Goal: Find specific page/section: Find specific page/section

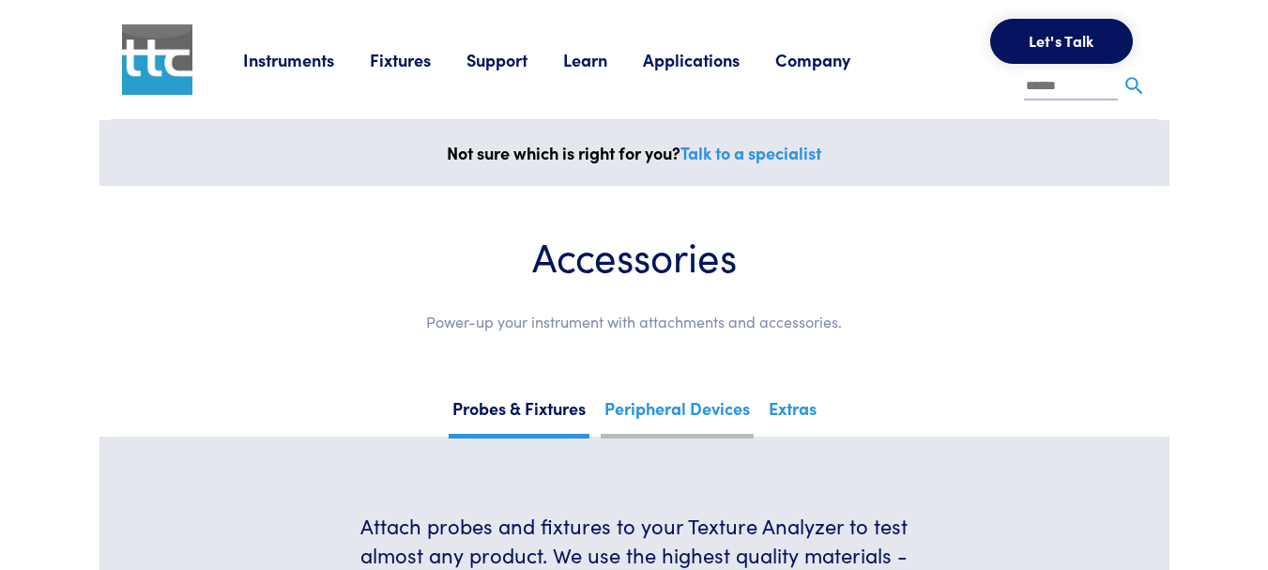
click at [680, 413] on link "Peripheral Devices" at bounding box center [677, 415] width 153 height 46
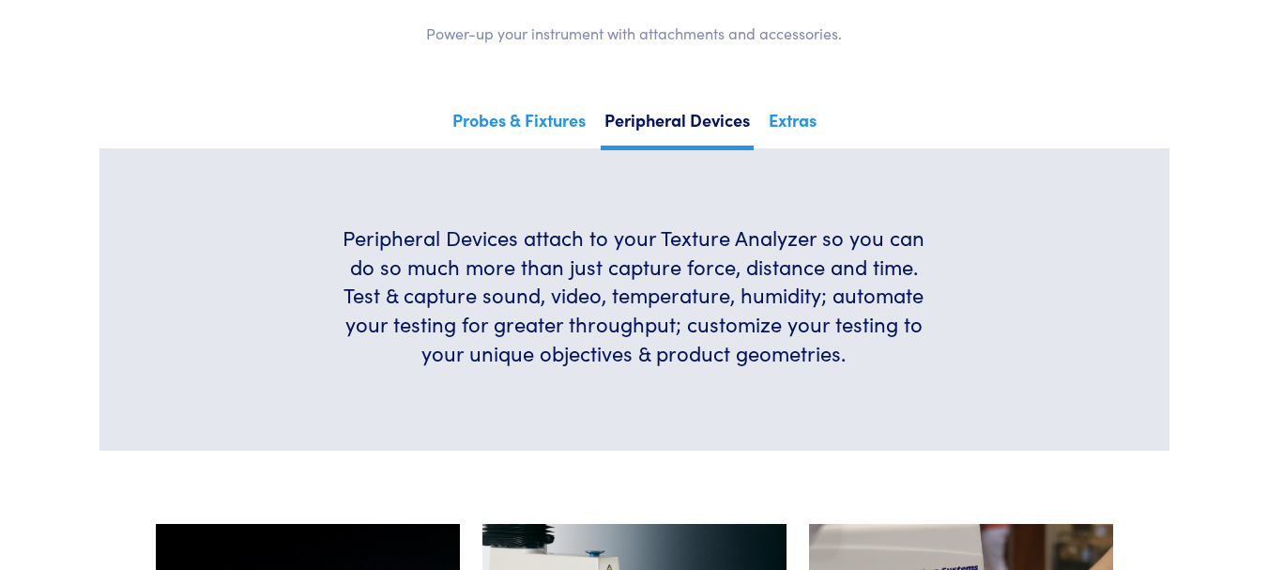
scroll to position [282, 0]
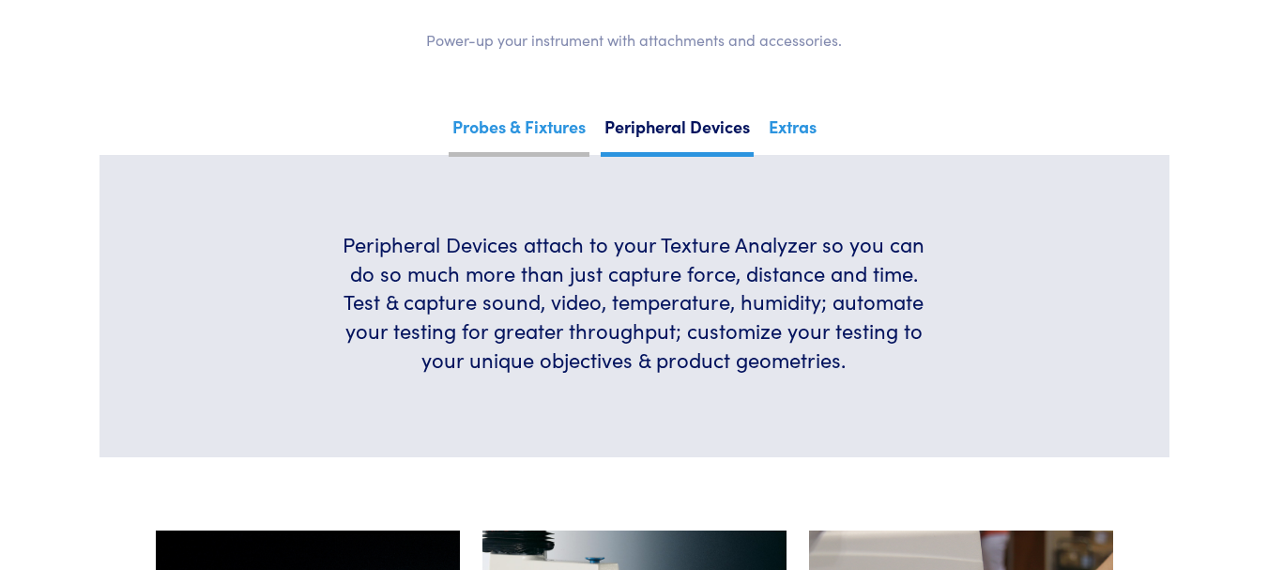
click at [504, 124] on link "Probes & Fixtures" at bounding box center [519, 134] width 141 height 46
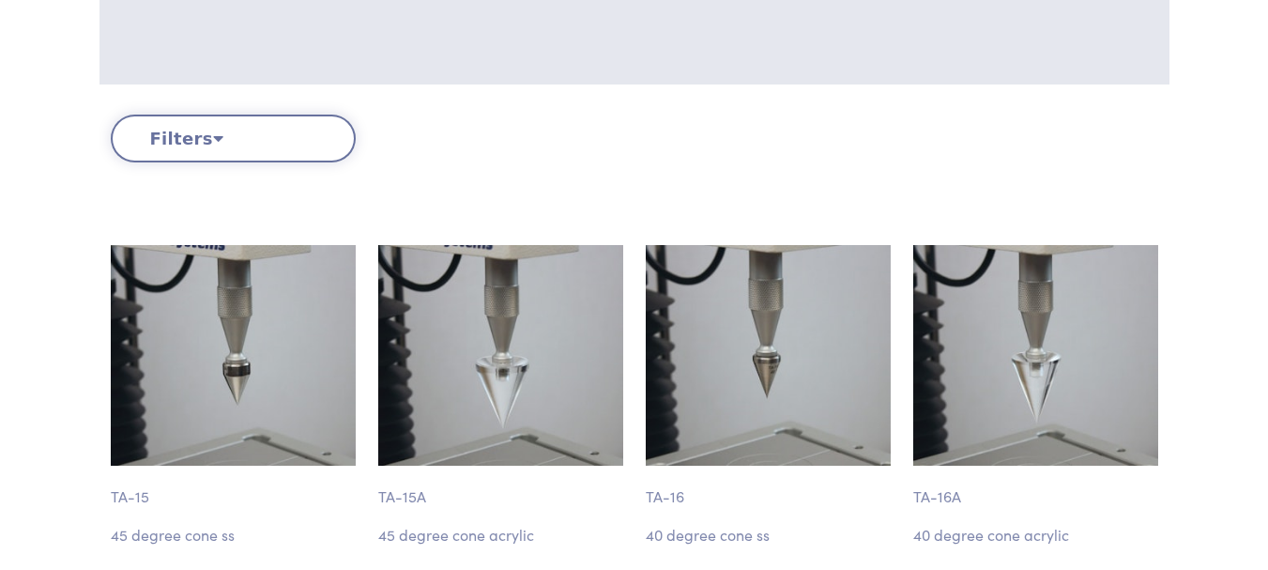
scroll to position [657, 0]
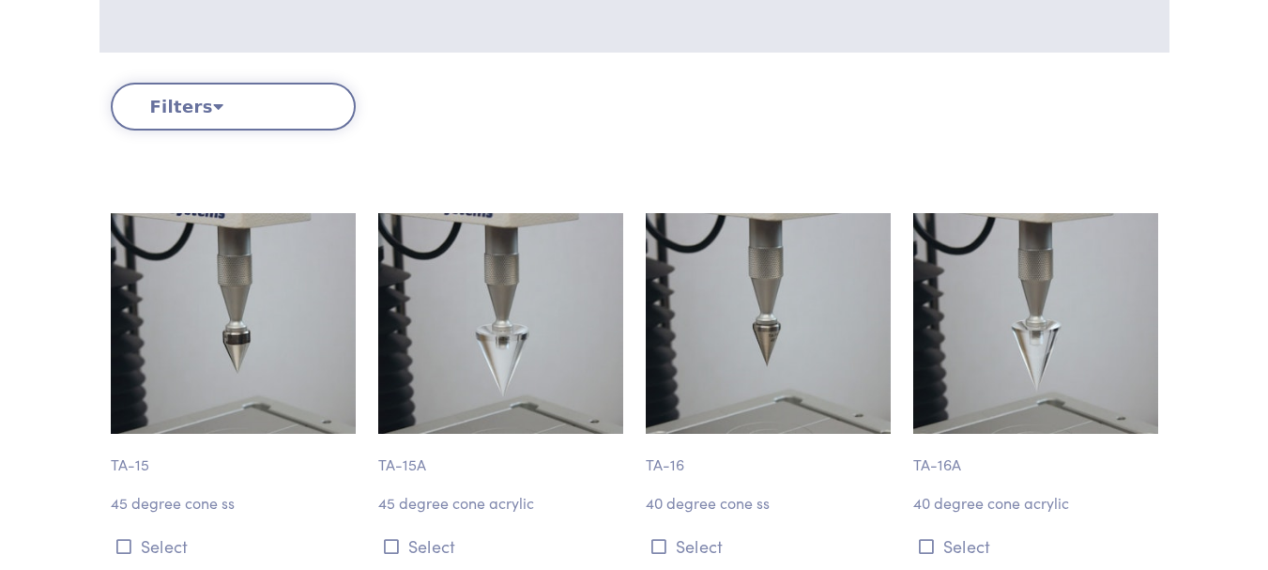
click at [235, 116] on button "Filters" at bounding box center [233, 107] width 245 height 48
click at [214, 107] on icon at bounding box center [218, 106] width 10 height 17
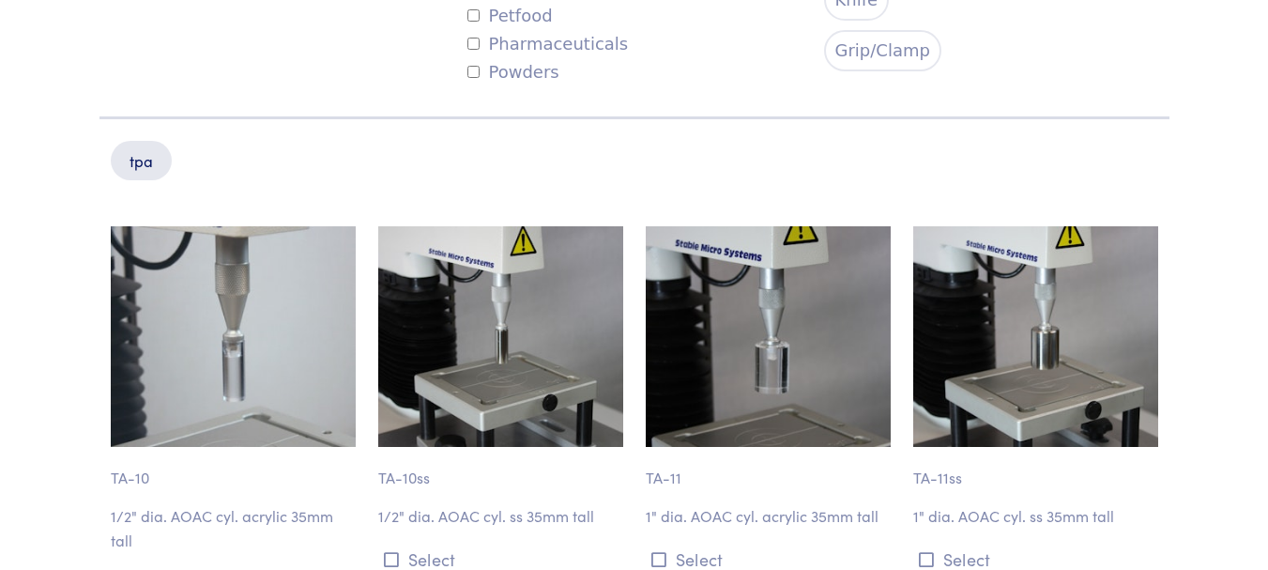
scroll to position [1220, 0]
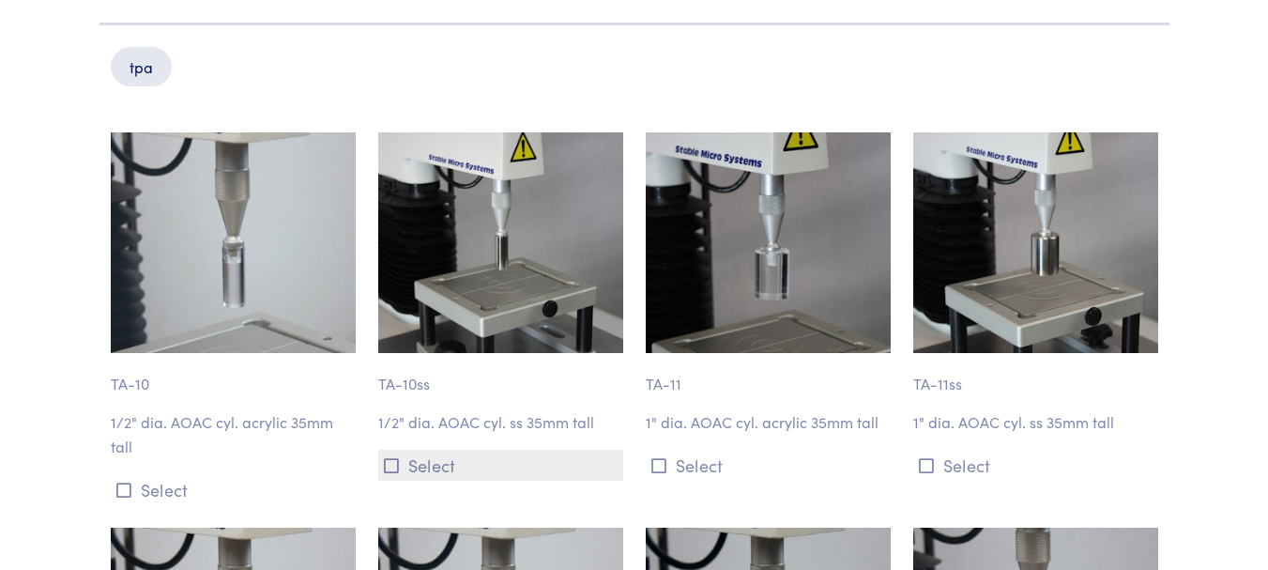
click at [431, 457] on button "Select" at bounding box center [500, 465] width 245 height 31
click at [456, 302] on img at bounding box center [500, 242] width 245 height 221
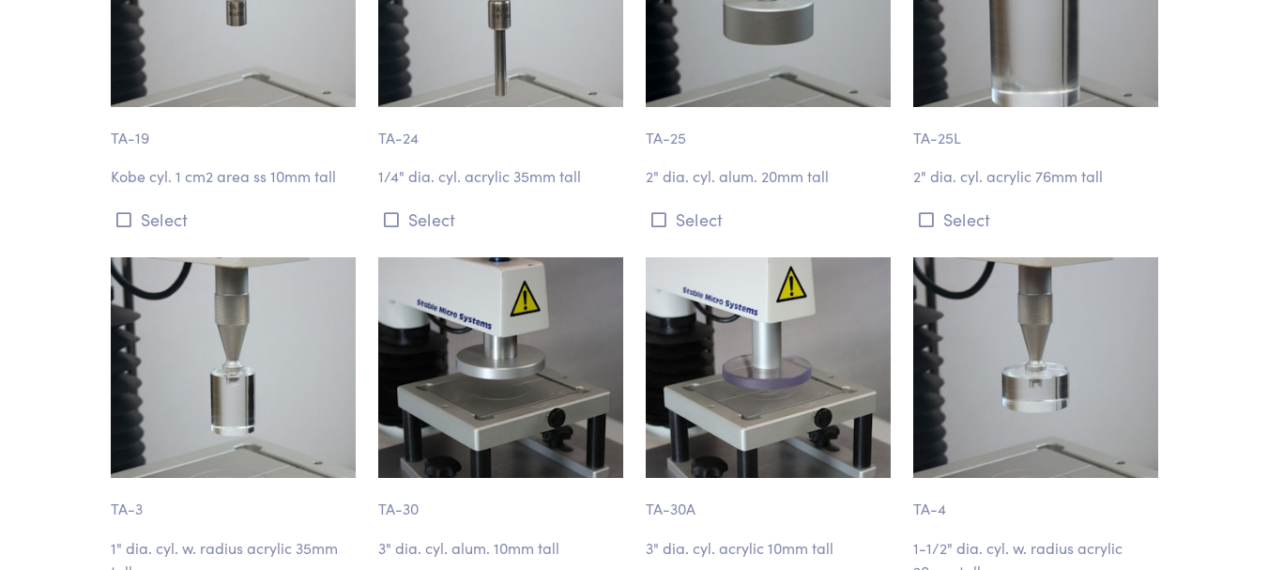
scroll to position [1878, 0]
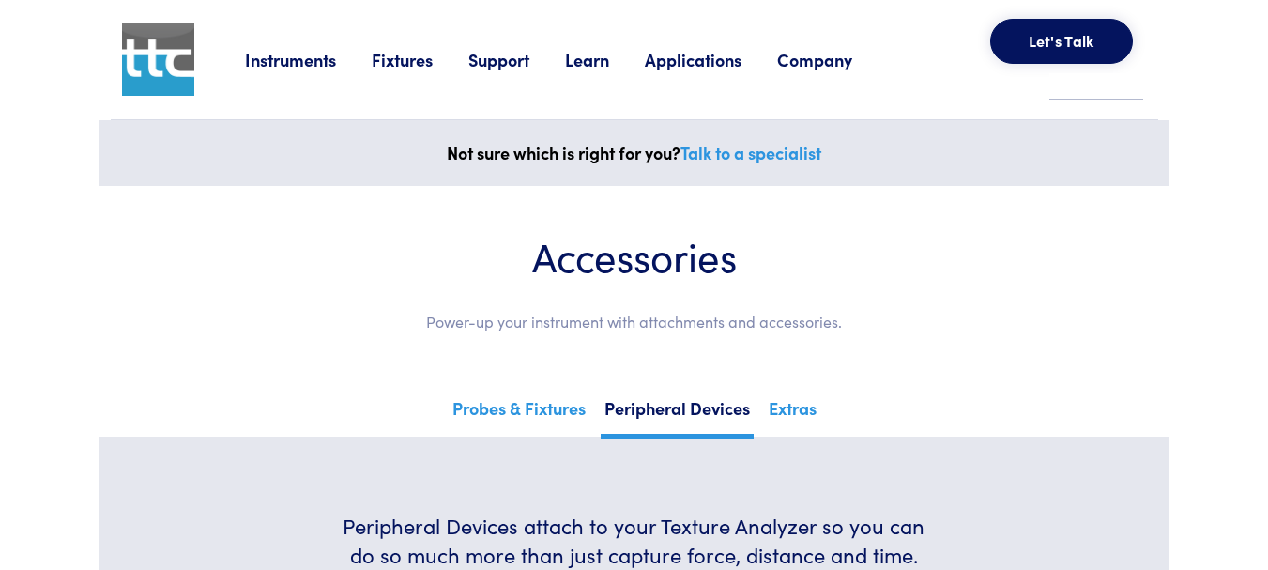
scroll to position [282, 0]
